Goal: Check status: Check status

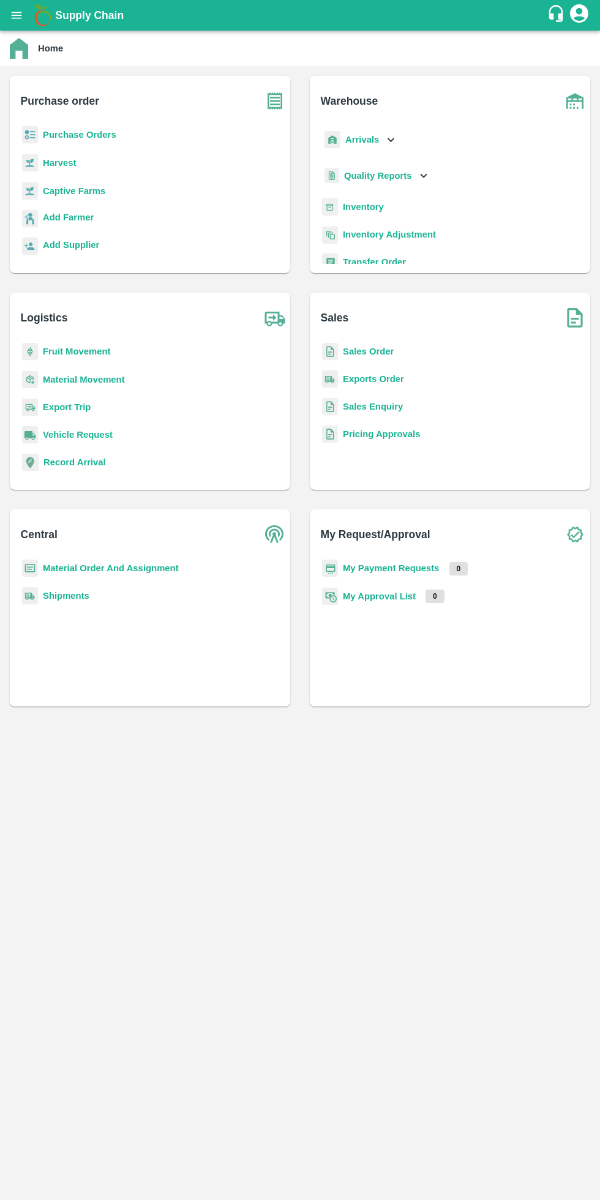
click at [18, 23] on button "open drawer" at bounding box center [16, 15] width 28 height 28
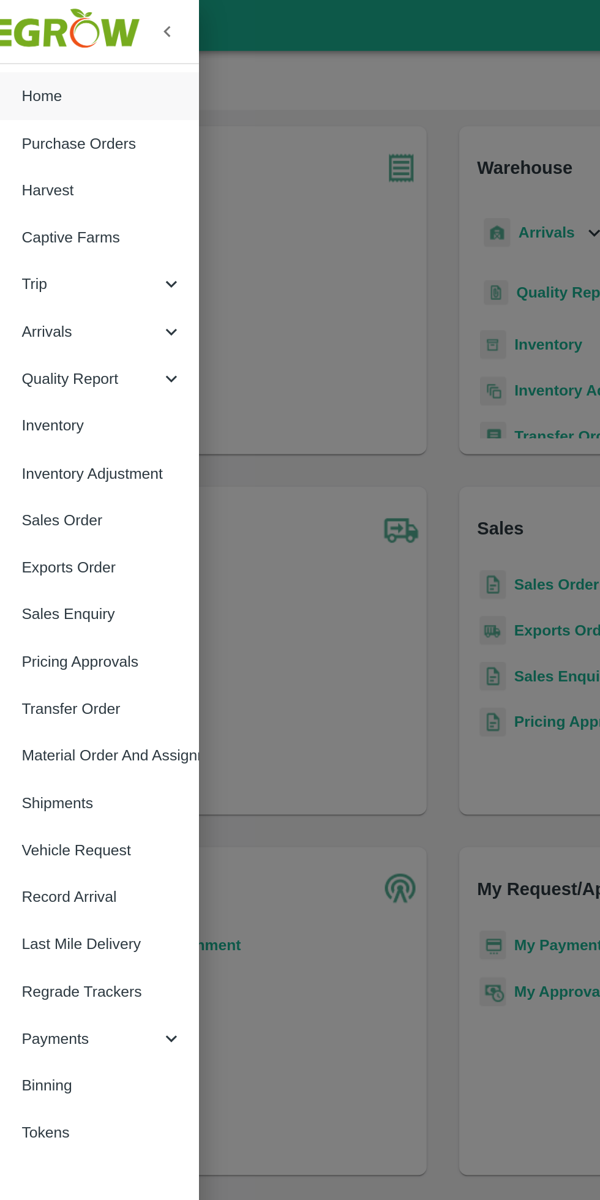
click at [62, 163] on div "Trip" at bounding box center [76, 171] width 153 height 28
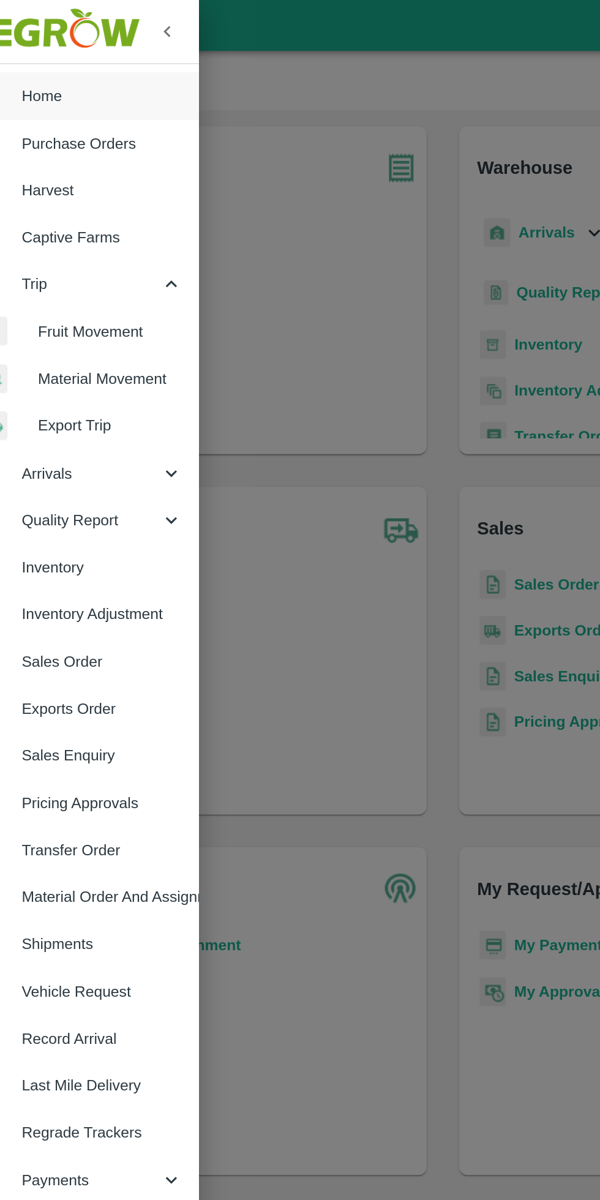
click at [77, 191] on li "Fruit Movement" at bounding box center [81, 200] width 143 height 28
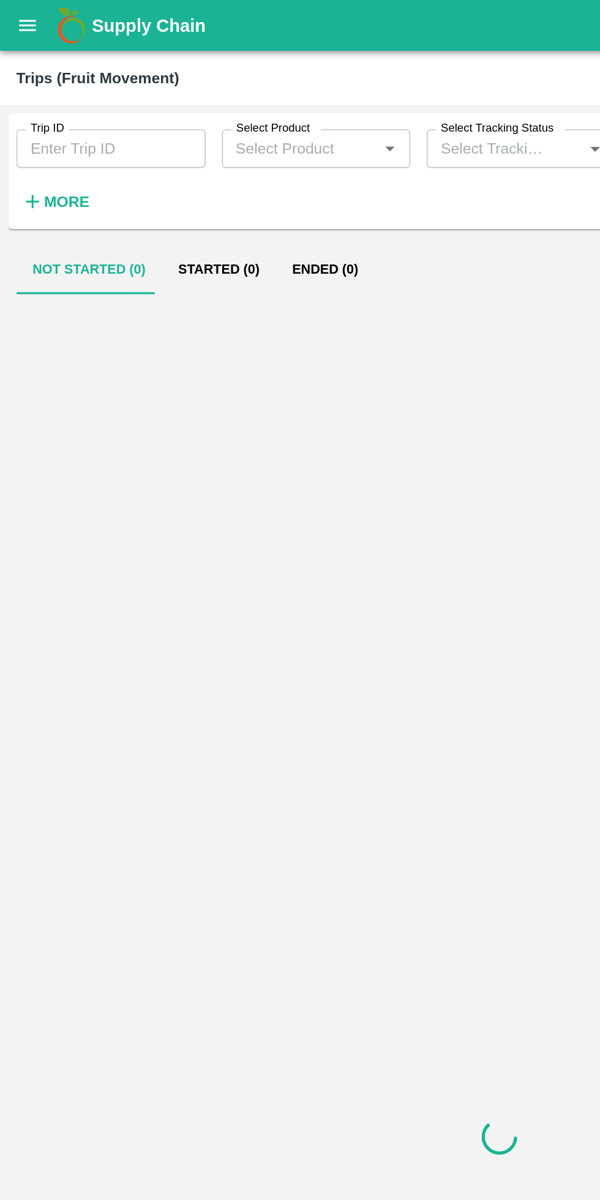
click at [47, 115] on h6 "More" at bounding box center [40, 121] width 28 height 16
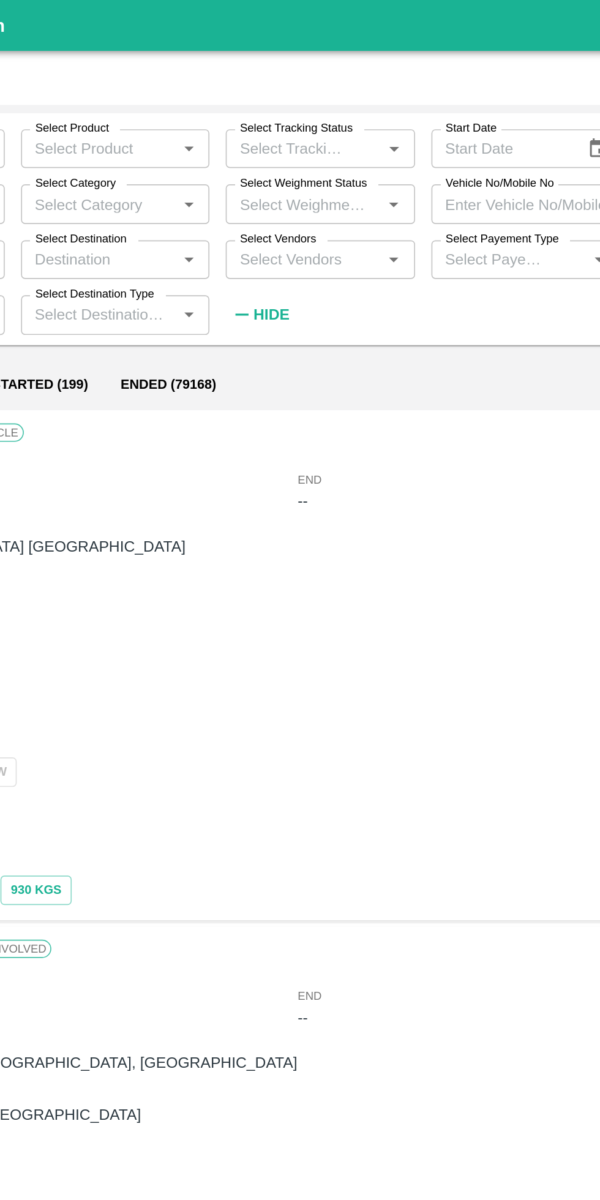
click at [431, 113] on label "Vehicle No/Mobile No" at bounding box center [421, 110] width 65 height 10
click at [431, 113] on input "Vehicle No/Mobile No" at bounding box center [437, 122] width 114 height 23
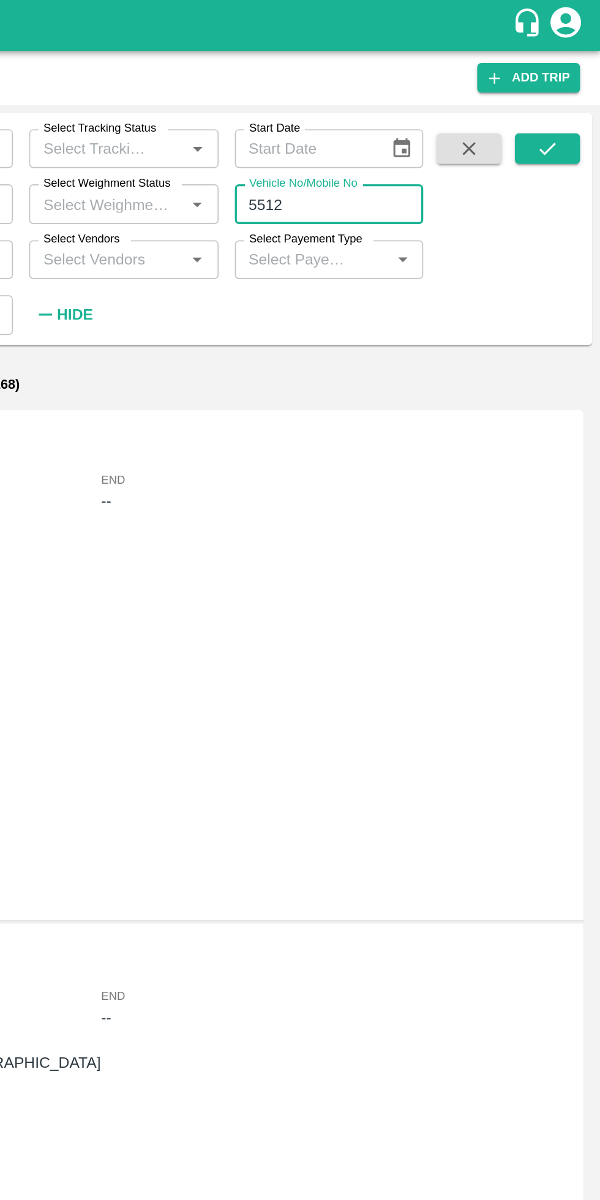
type input "5512"
click at [568, 89] on icon "submit" at bounding box center [568, 89] width 13 height 13
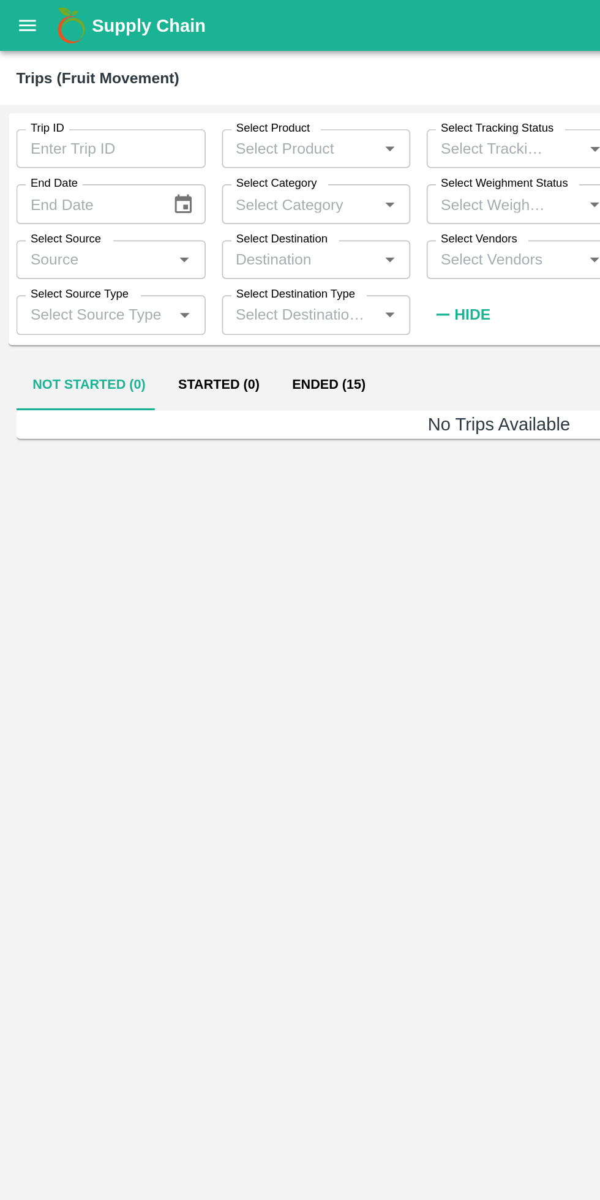
click at [192, 232] on button "Ended (15)" at bounding box center [198, 231] width 64 height 29
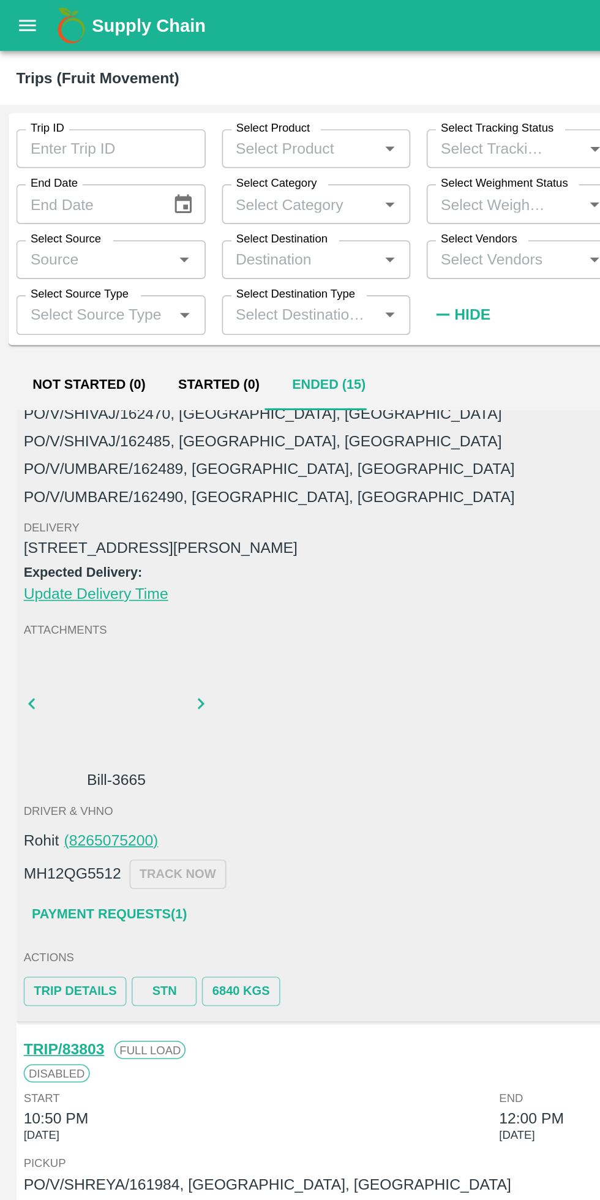
scroll to position [92, 0]
click at [96, 596] on link "STN" at bounding box center [98, 596] width 39 height 18
click at [77, 552] on link "Payment Requests( 1 )" at bounding box center [65, 549] width 103 height 21
